Goal: Information Seeking & Learning: Learn about a topic

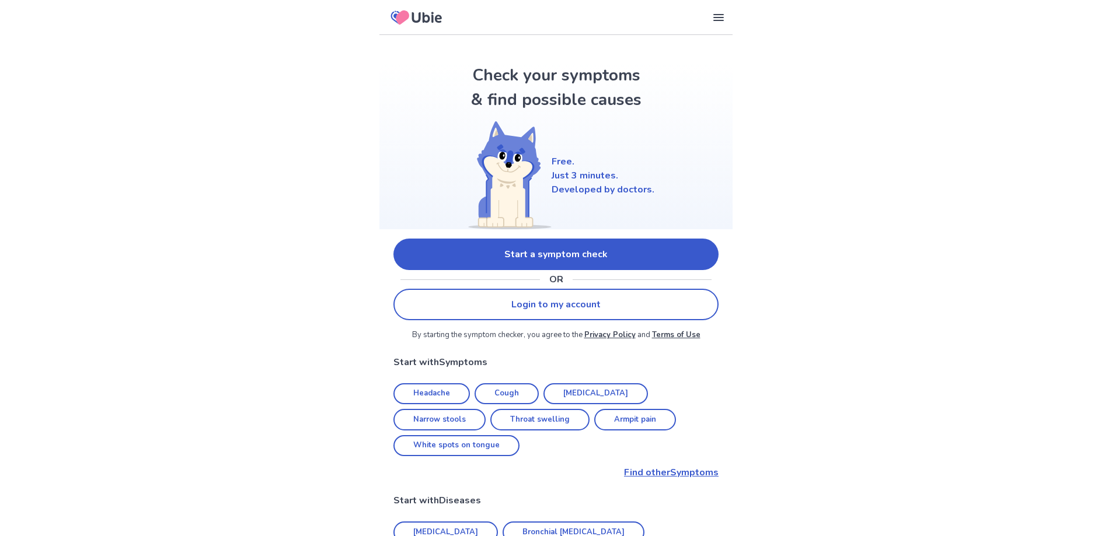
click at [521, 258] on link "Start a symptom check" at bounding box center [555, 255] width 325 height 32
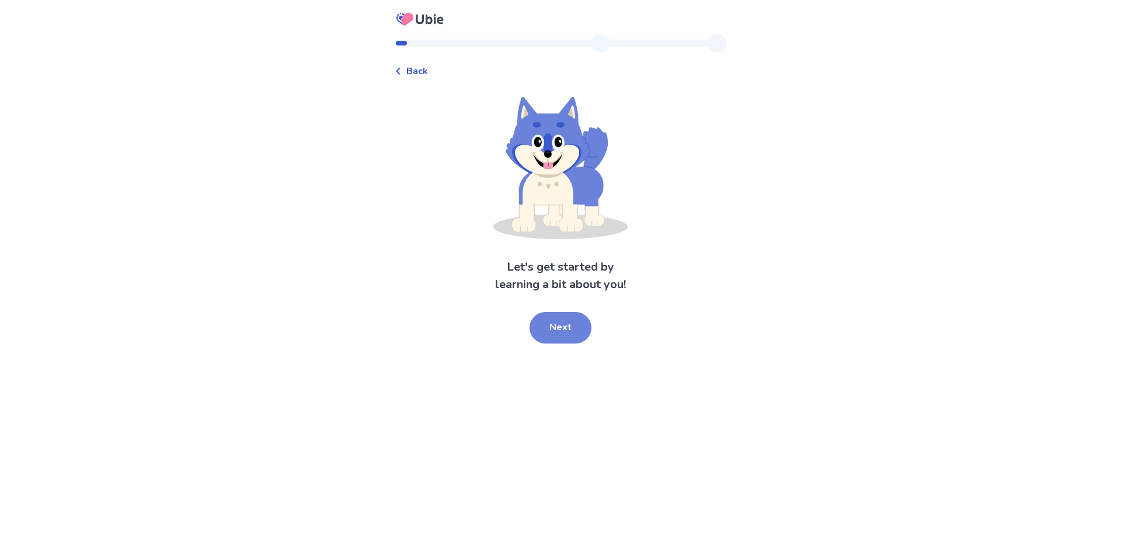
click at [553, 325] on button "Next" at bounding box center [560, 328] width 62 height 32
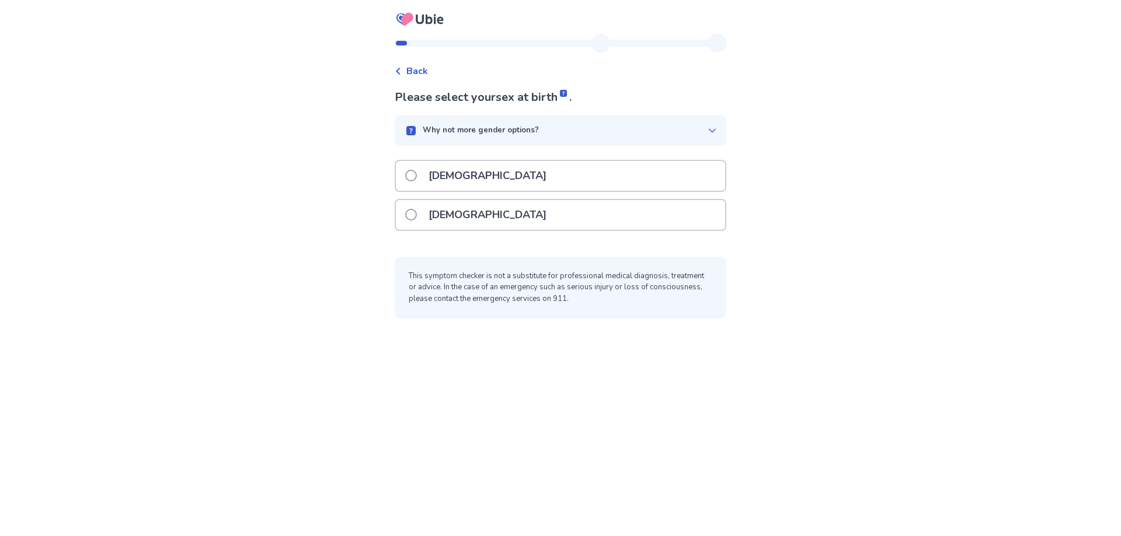
click at [448, 187] on p "Male" at bounding box center [487, 176] width 132 height 30
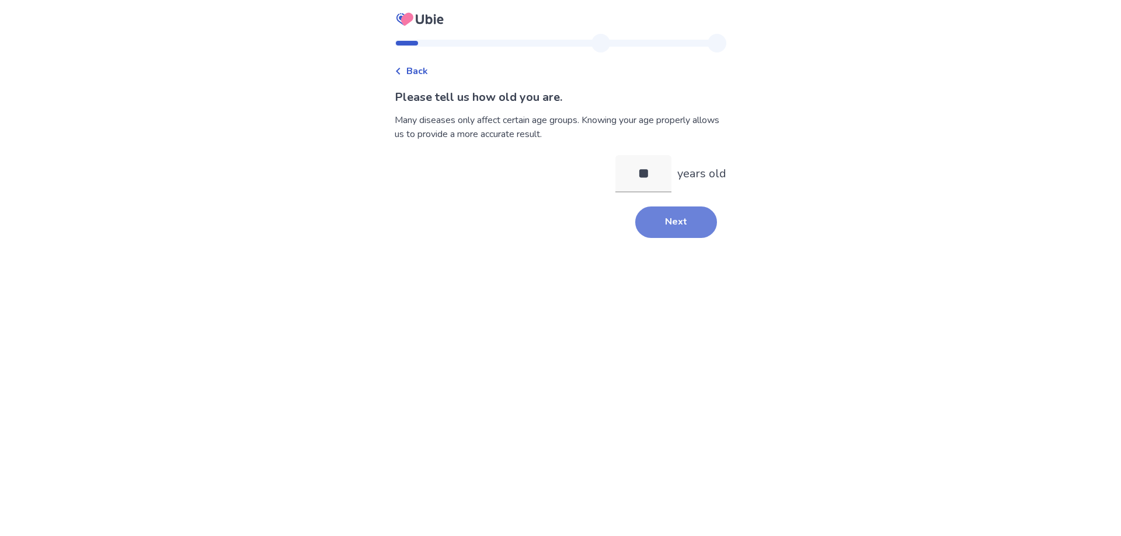
type input "**"
click at [682, 230] on button "Next" at bounding box center [676, 223] width 82 height 32
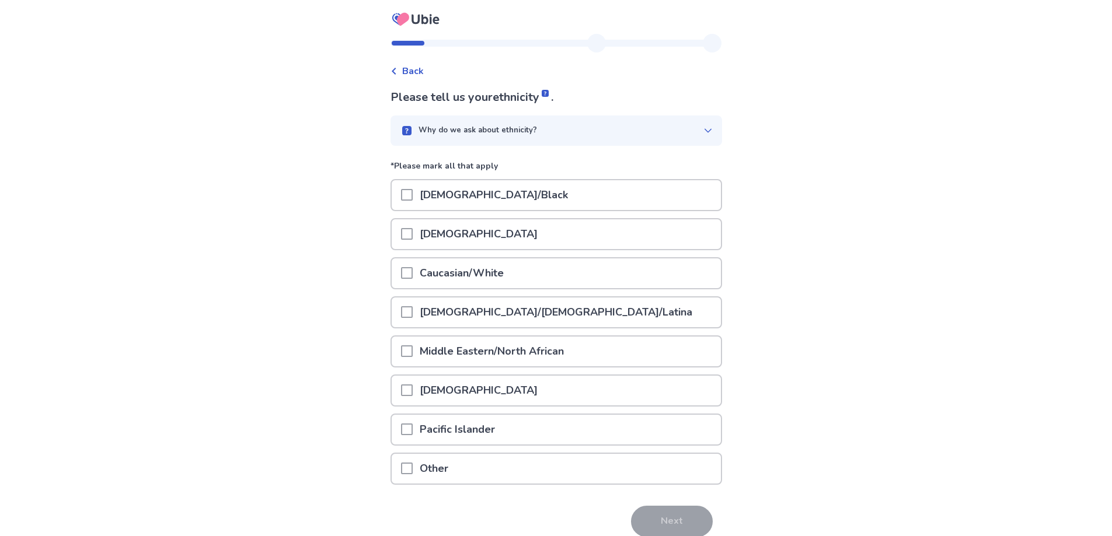
click at [411, 315] on span at bounding box center [407, 312] width 12 height 12
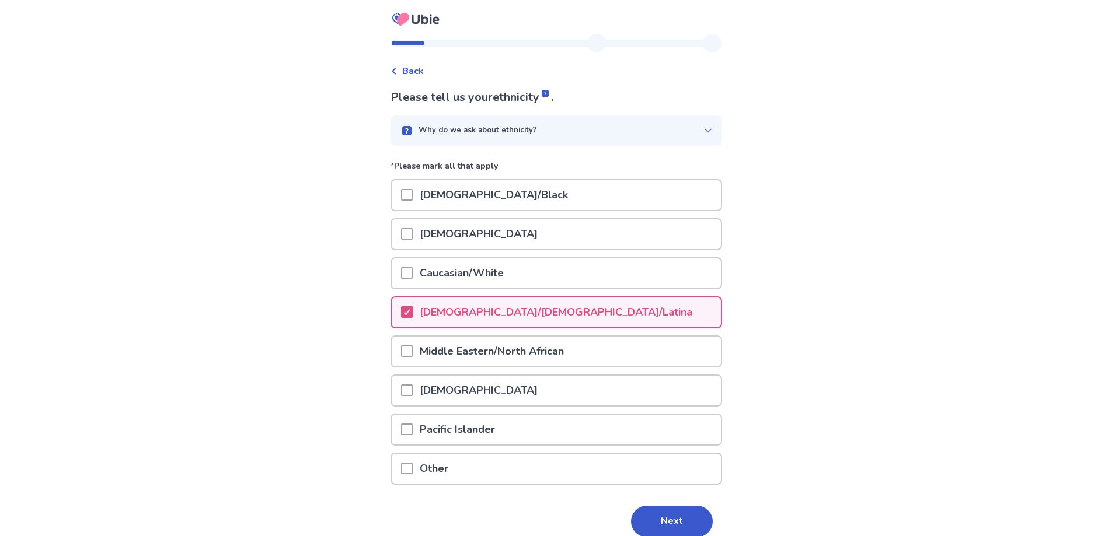
click at [681, 130] on div "Why do we ask about ethnicity?" at bounding box center [551, 131] width 303 height 12
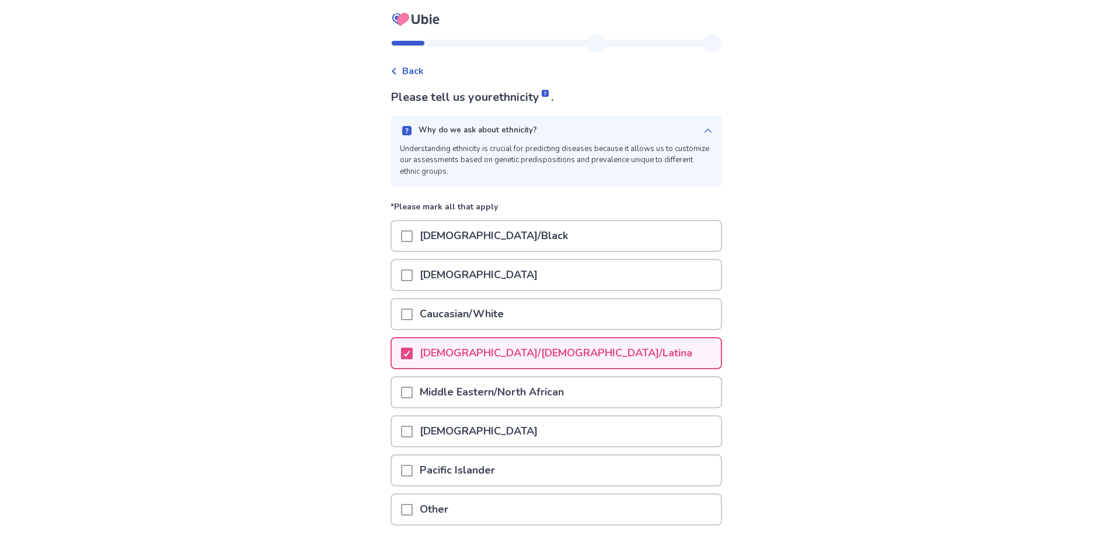
click at [690, 132] on div "Why do we ask about ethnicity?" at bounding box center [551, 131] width 303 height 12
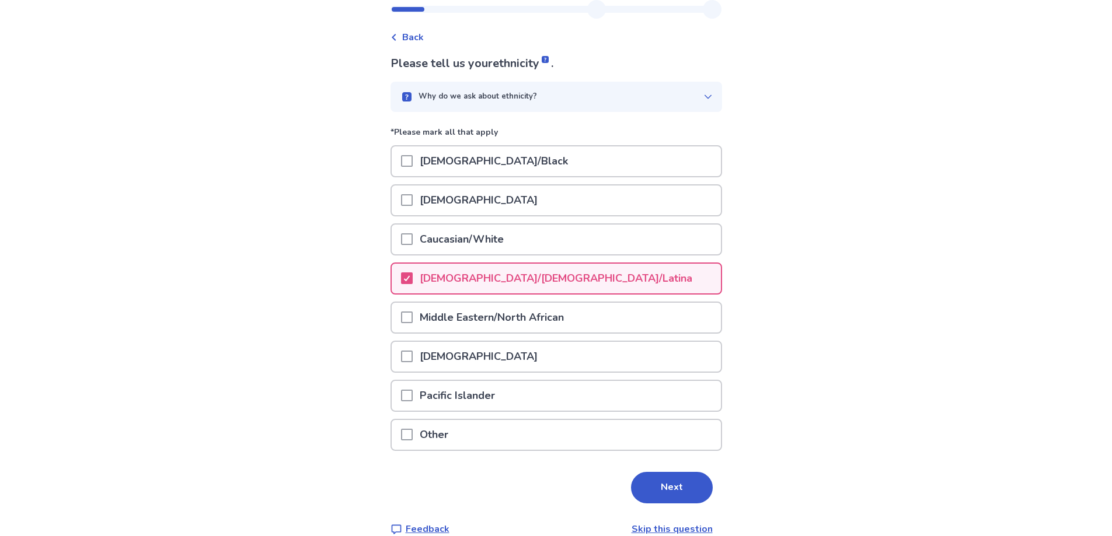
scroll to position [53, 0]
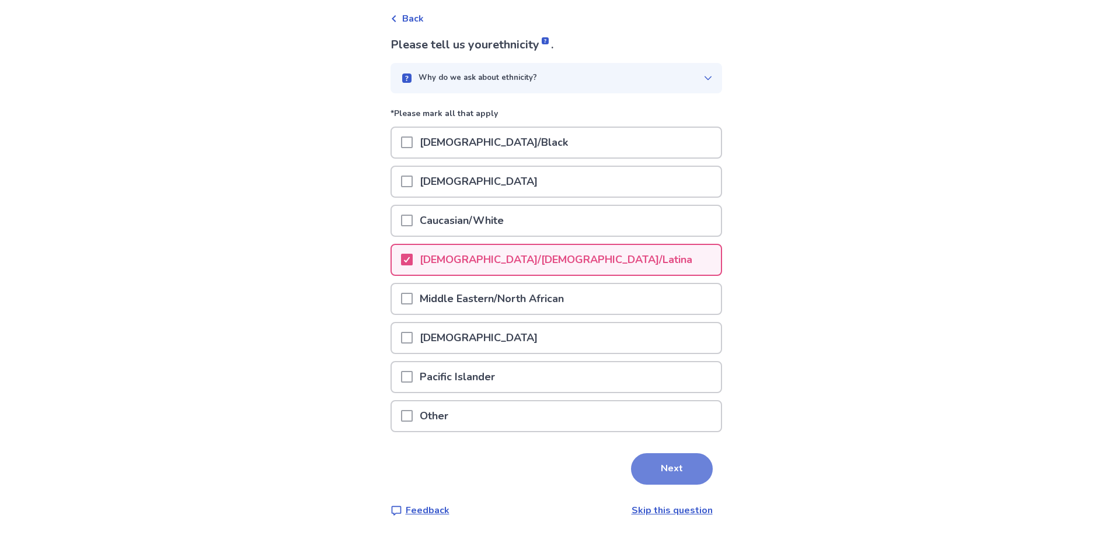
click at [654, 467] on button "Next" at bounding box center [672, 469] width 82 height 32
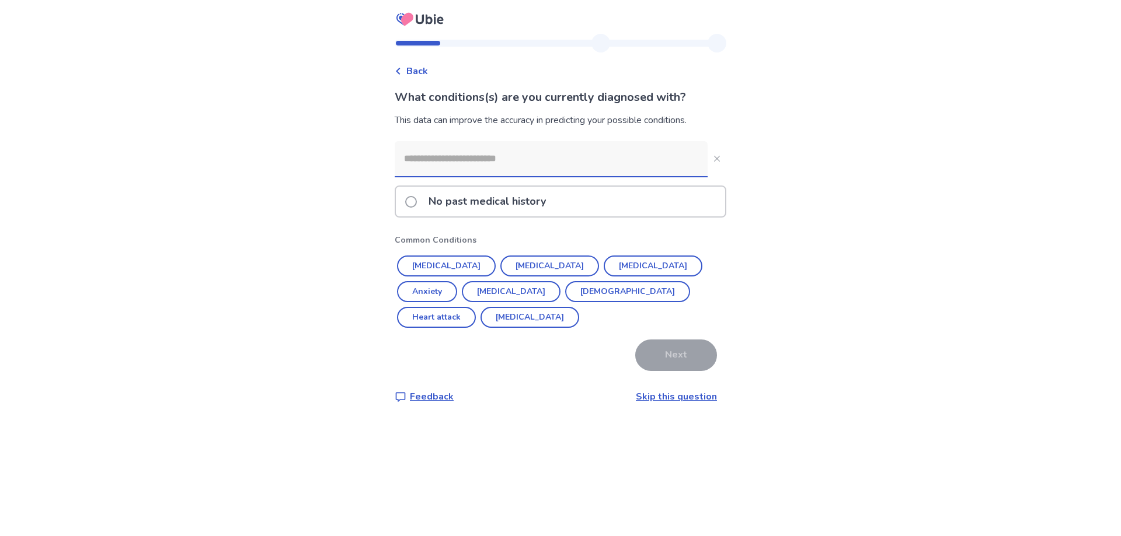
click at [420, 208] on label "No past medical history" at bounding box center [479, 202] width 148 height 30
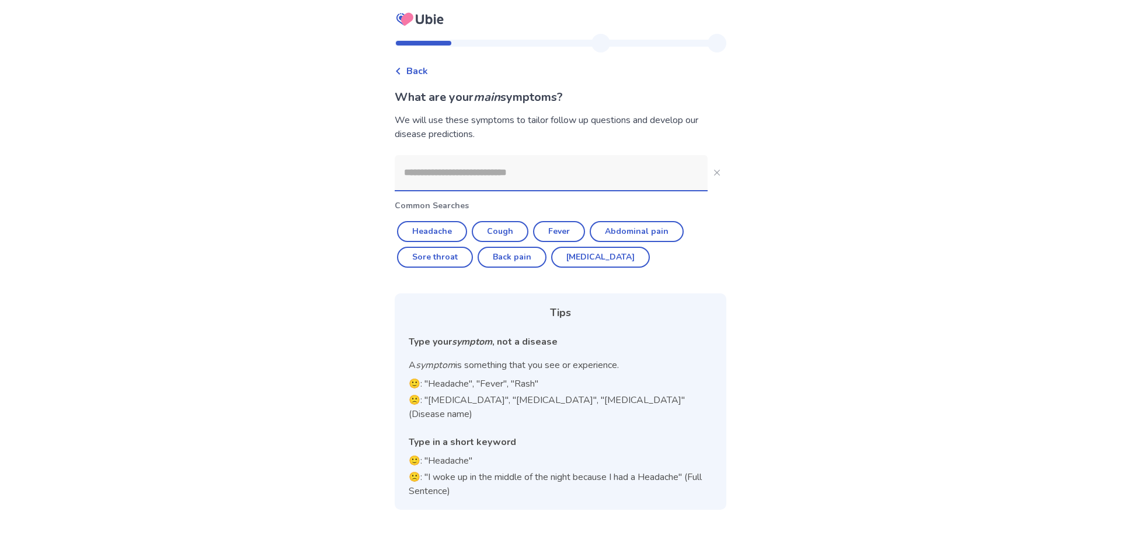
click at [499, 170] on input at bounding box center [551, 172] width 313 height 35
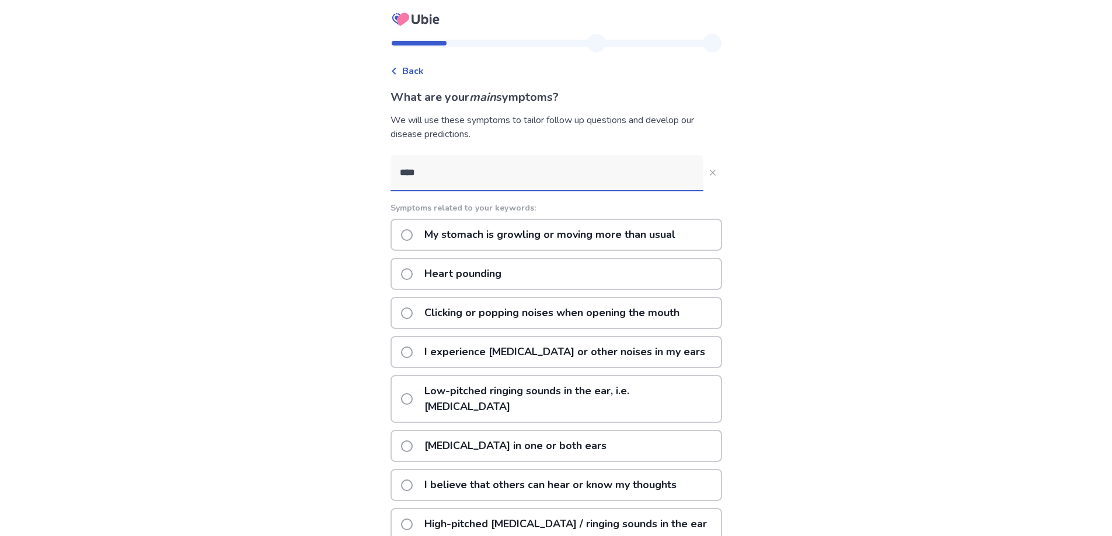
type input "*****"
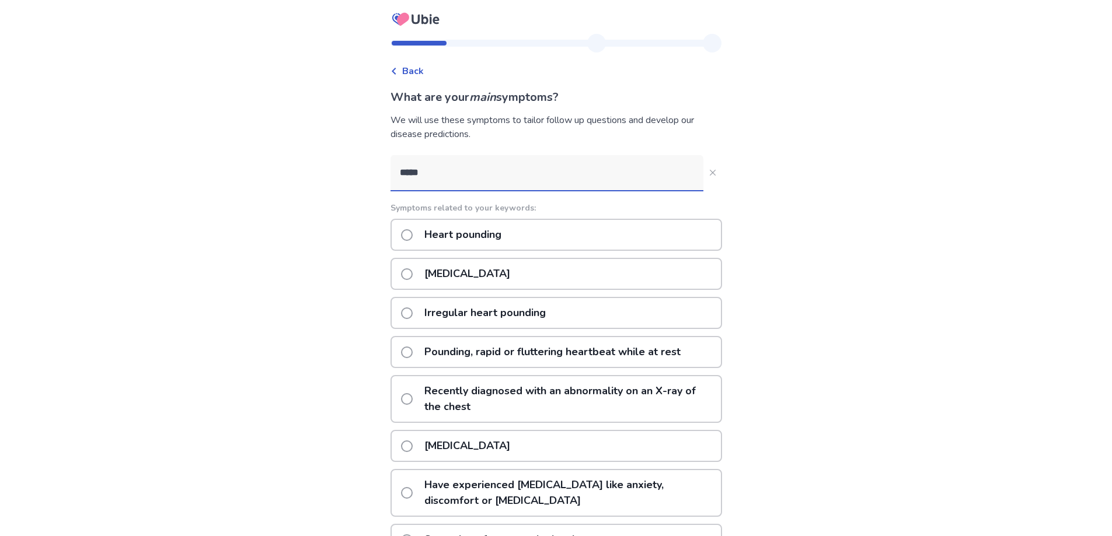
click at [465, 224] on p "Heart pounding" at bounding box center [462, 235] width 91 height 30
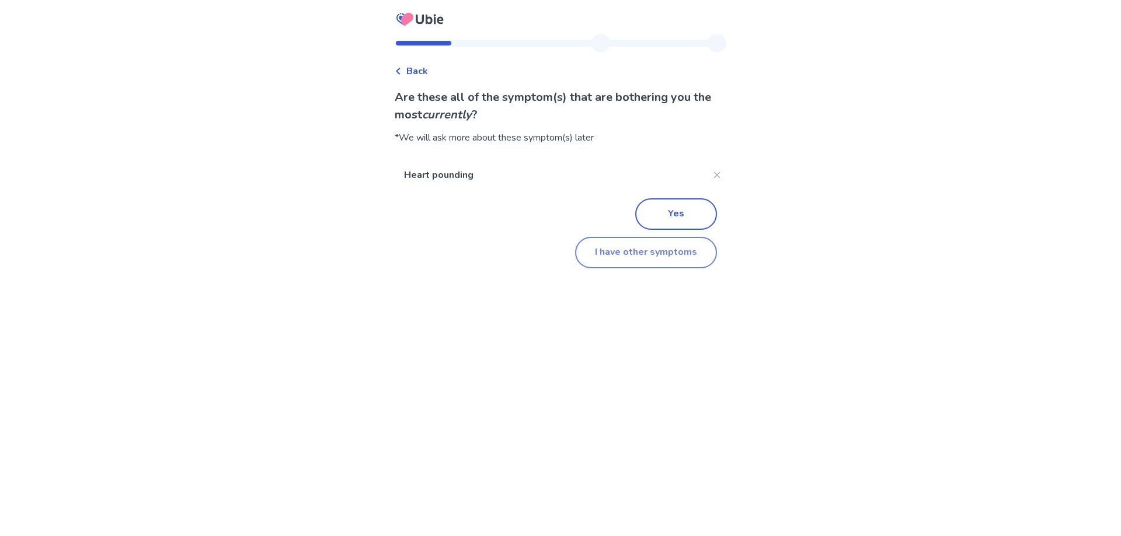
click at [653, 258] on button "I have other symptoms" at bounding box center [646, 253] width 142 height 32
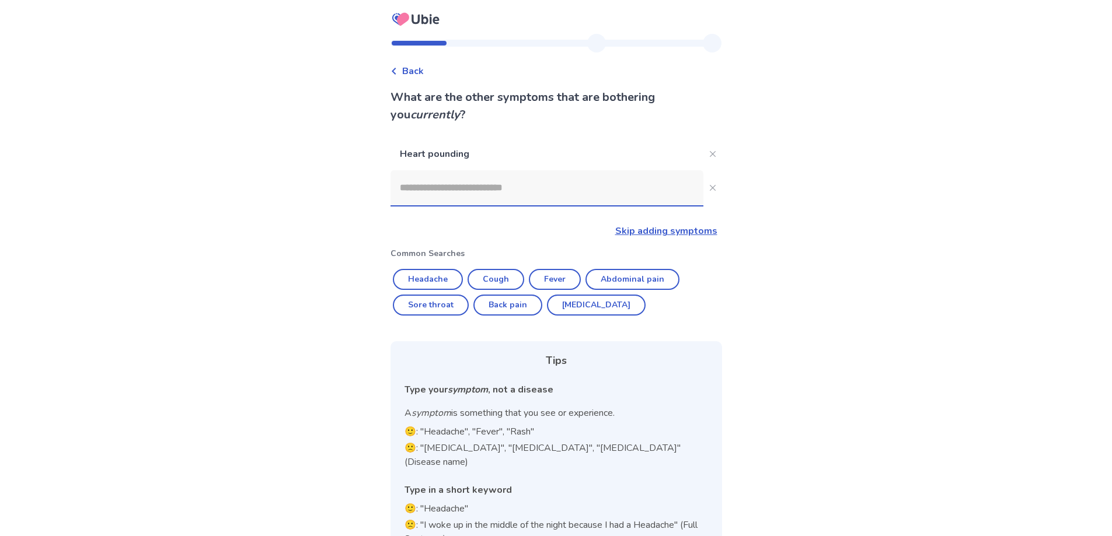
click at [481, 193] on input at bounding box center [546, 187] width 313 height 35
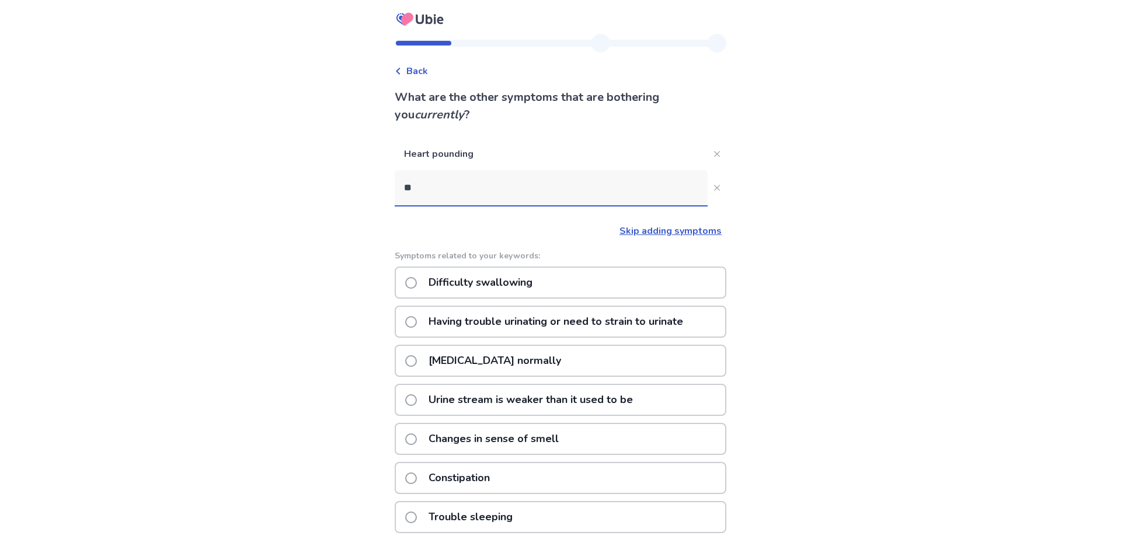
type input "*"
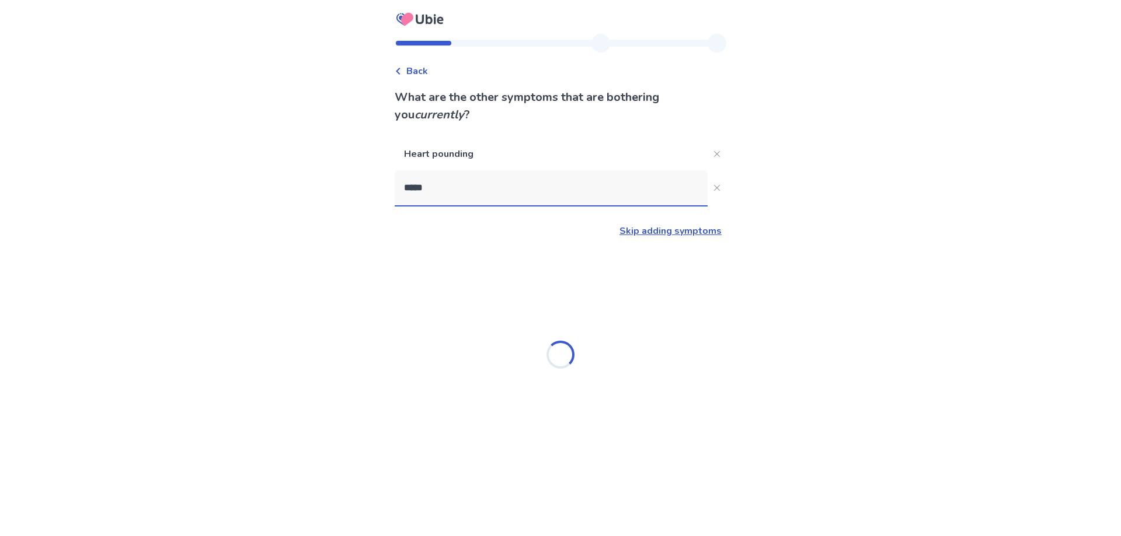
type input "******"
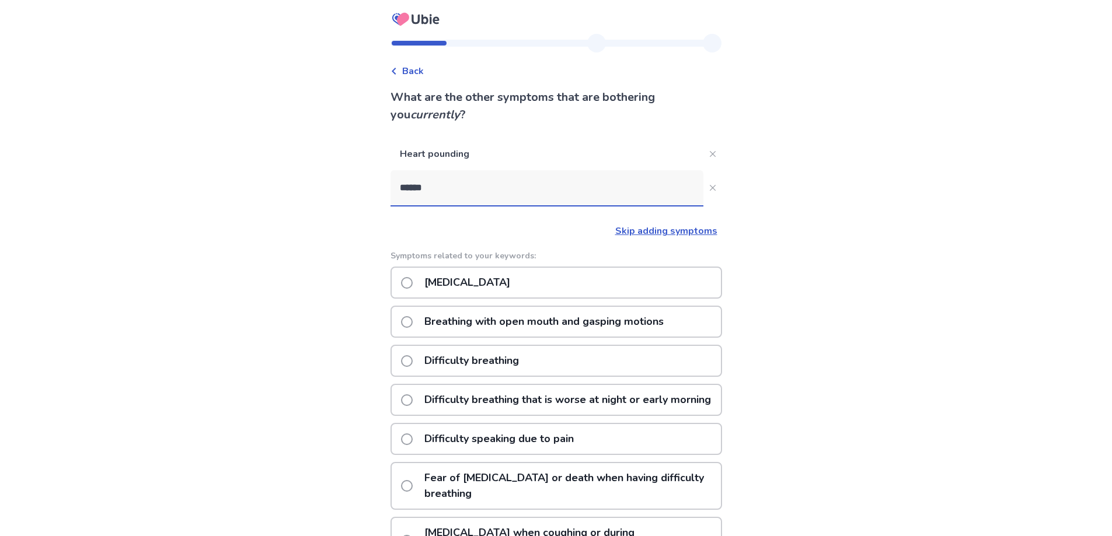
click at [458, 360] on p "Difficulty breathing" at bounding box center [471, 361] width 109 height 30
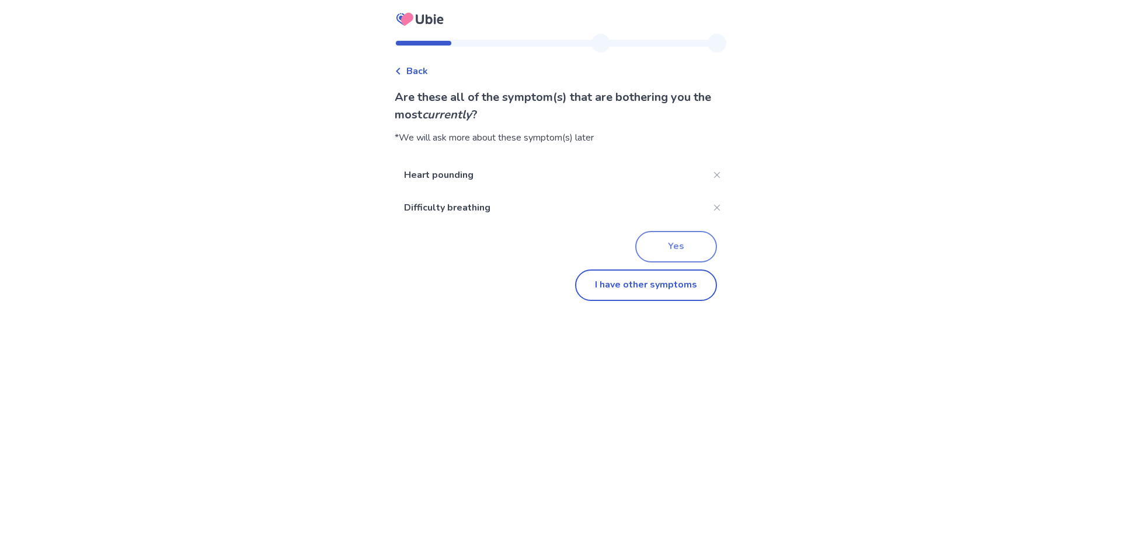
click at [683, 250] on button "Yes" at bounding box center [676, 247] width 82 height 32
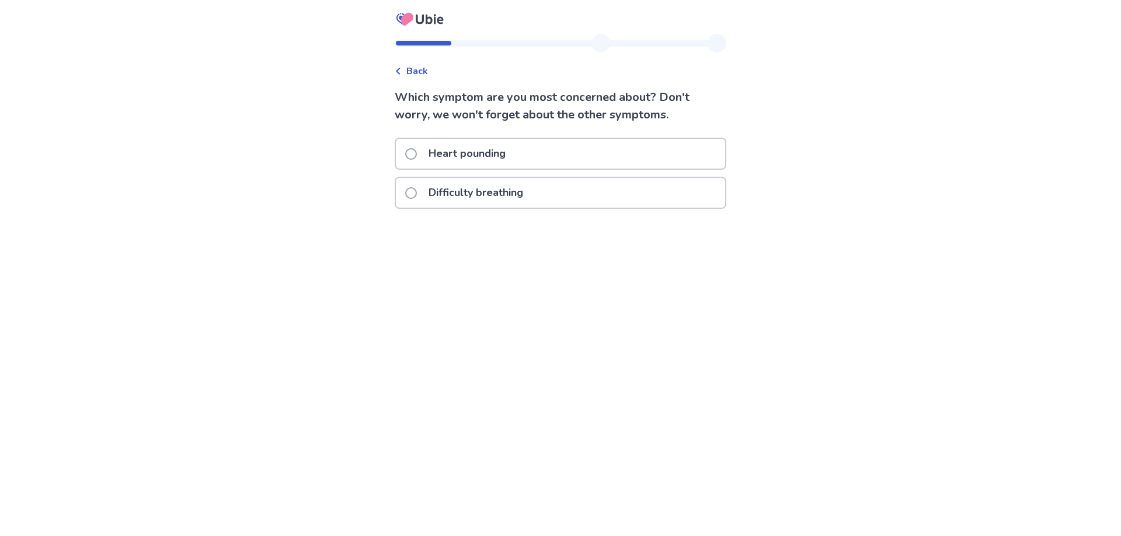
click at [462, 155] on p "Heart pounding" at bounding box center [466, 154] width 91 height 30
